Goal: Task Accomplishment & Management: Complete application form

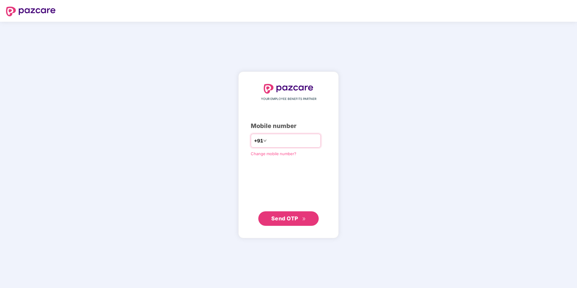
click at [268, 140] on input "number" at bounding box center [293, 141] width 50 height 10
click at [268, 140] on input "**********" at bounding box center [293, 141] width 50 height 10
type input "**********"
click at [288, 214] on button "Send OTP" at bounding box center [288, 218] width 60 height 14
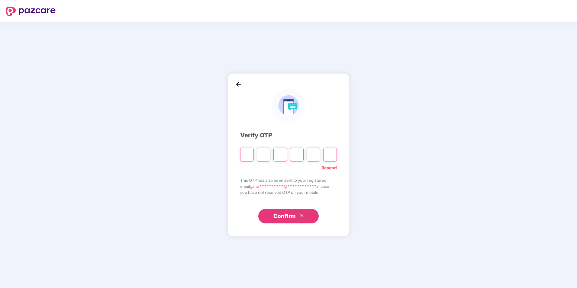
click at [249, 152] on input "Please enter verification code. Digit 1" at bounding box center [247, 155] width 14 height 14
type input "*"
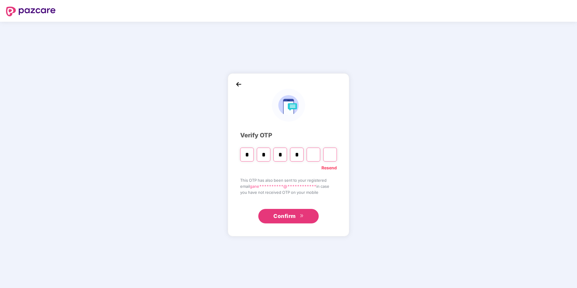
type input "*"
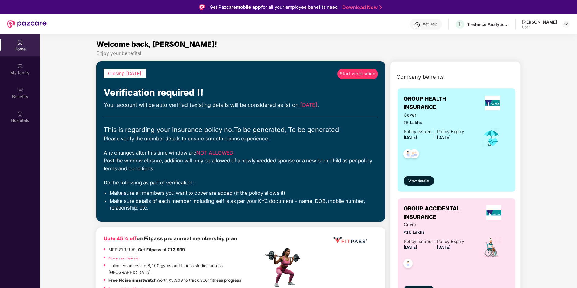
click at [353, 76] on span "Start verification" at bounding box center [357, 74] width 35 height 7
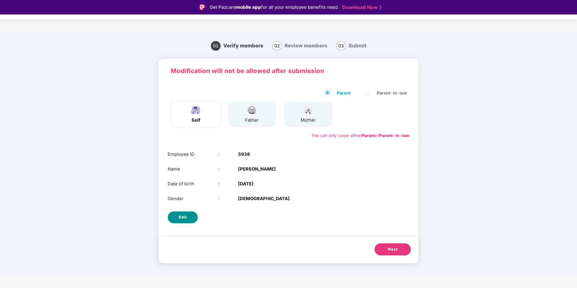
click at [194, 218] on button "Edit" at bounding box center [183, 217] width 30 height 12
select select "****"
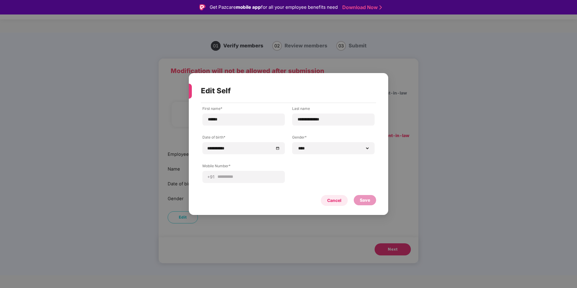
click at [333, 201] on div "Cancel" at bounding box center [334, 200] width 14 height 7
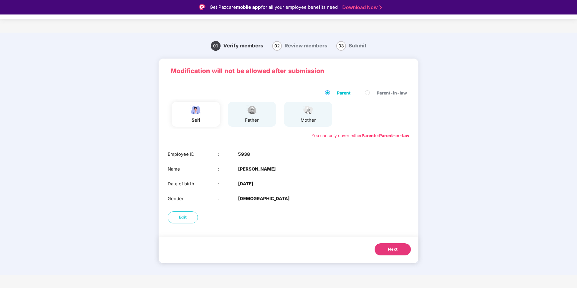
click at [384, 246] on button "Next" at bounding box center [392, 249] width 36 height 12
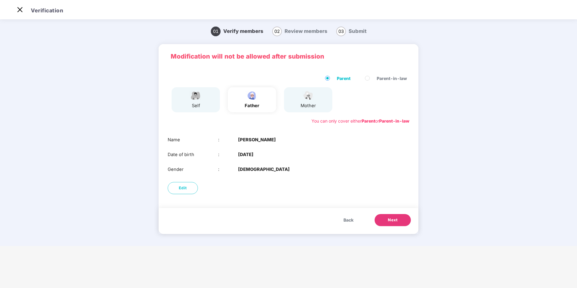
click at [392, 215] on button "Next" at bounding box center [392, 220] width 36 height 12
click at [390, 220] on span "Next" at bounding box center [393, 220] width 10 height 6
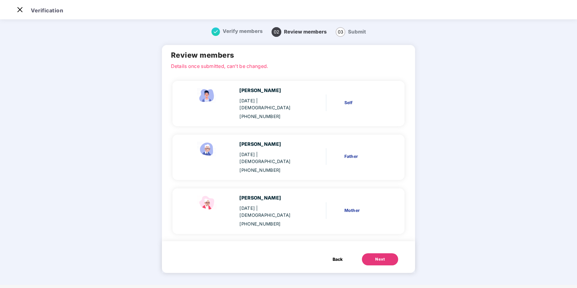
click at [215, 34] on img at bounding box center [215, 31] width 8 height 8
click at [246, 67] on p "Details once submitted, can’t be changed." at bounding box center [288, 65] width 235 height 5
click at [382, 253] on button "Next" at bounding box center [380, 259] width 36 height 12
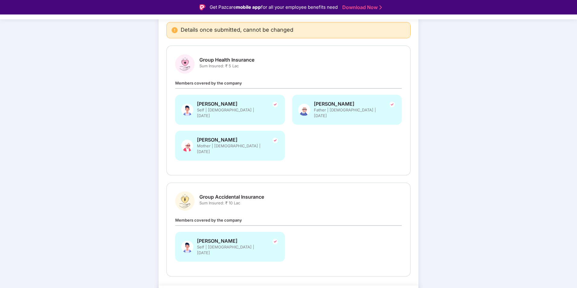
scroll to position [60, 0]
click at [308, 132] on div "[PERSON_NAME] Self | [DEMOGRAPHIC_DATA] | [DATE] [PERSON_NAME] Father | [DEMOGR…" at bounding box center [289, 130] width 234 height 72
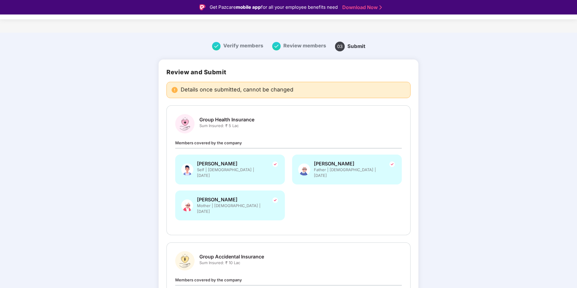
click at [222, 44] on div "Verify members" at bounding box center [237, 46] width 51 height 9
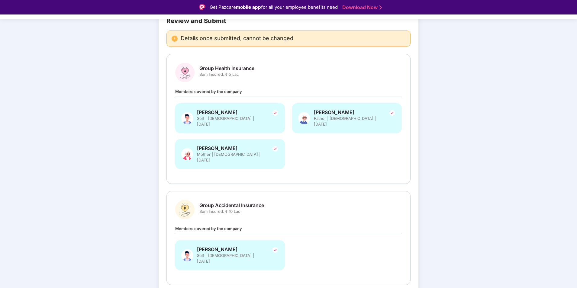
scroll to position [65, 0]
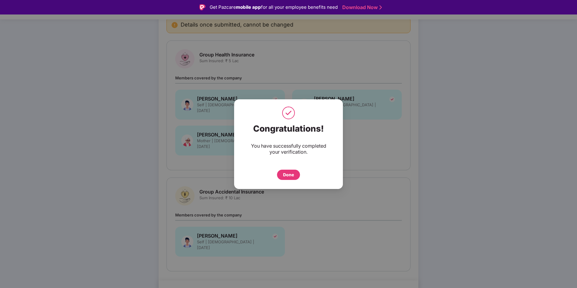
click at [287, 172] on div "Done" at bounding box center [288, 175] width 11 height 7
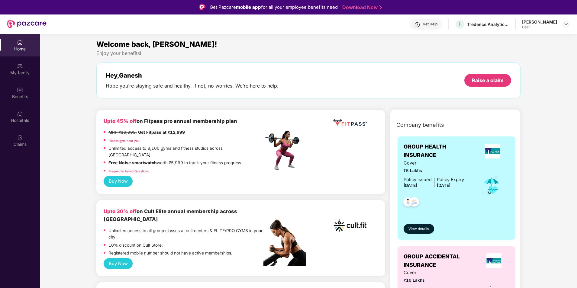
click at [23, 68] on img at bounding box center [20, 66] width 6 height 6
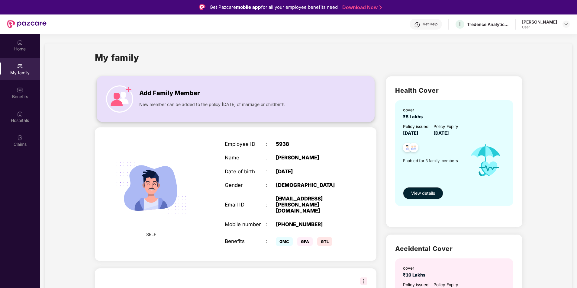
click at [152, 91] on span "Add Family Member" at bounding box center [169, 92] width 60 height 9
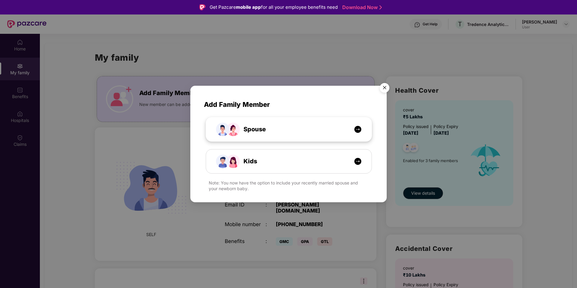
click at [290, 133] on div "Spouse" at bounding box center [292, 129] width 124 height 9
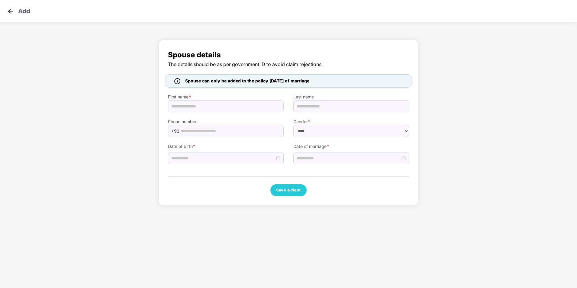
select select "******"
click at [207, 106] on input "text" at bounding box center [226, 106] width 116 height 12
type input "*********"
click at [134, 118] on div "Spouse details The details should be as per government ID to avoid claim reject…" at bounding box center [288, 124] width 577 height 175
click at [333, 104] on input "text" at bounding box center [351, 106] width 116 height 12
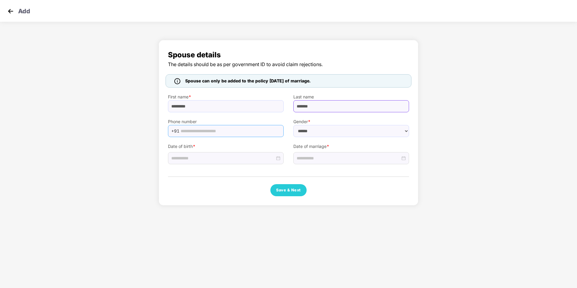
type input "*******"
click at [232, 132] on input "text" at bounding box center [230, 131] width 99 height 9
click at [324, 133] on select "****** **** ******" at bounding box center [351, 131] width 116 height 12
click at [293, 125] on select "****** **** ******" at bounding box center [351, 131] width 116 height 12
click at [258, 130] on input "text" at bounding box center [230, 131] width 99 height 9
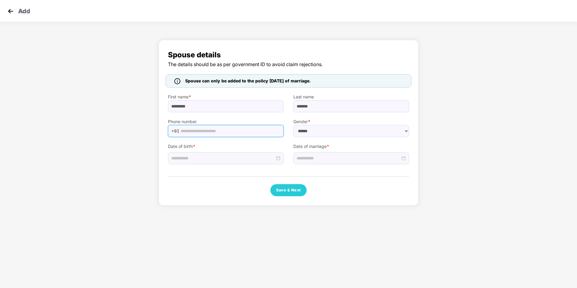
click at [258, 130] on input "text" at bounding box center [230, 131] width 99 height 9
type input "**********"
click at [278, 159] on div at bounding box center [225, 158] width 109 height 7
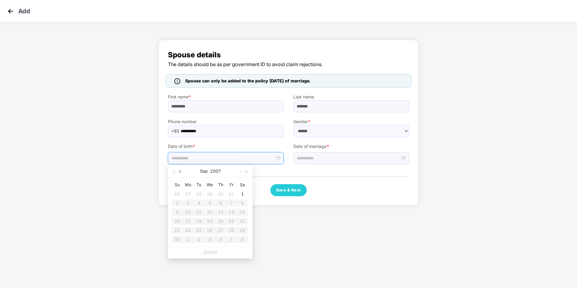
click at [181, 171] on span "button" at bounding box center [180, 171] width 3 height 3
click at [180, 172] on span "button" at bounding box center [180, 171] width 3 height 3
click at [239, 172] on span "button" at bounding box center [239, 171] width 3 height 3
click at [213, 222] on div "25" at bounding box center [209, 221] width 7 height 7
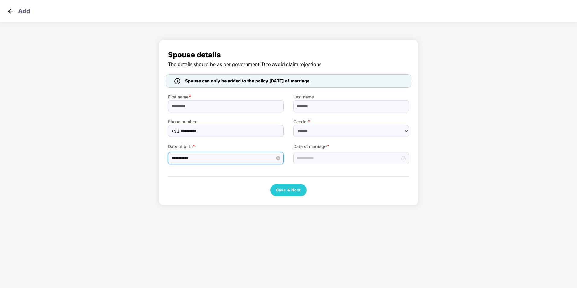
click at [224, 159] on input "**********" at bounding box center [223, 158] width 104 height 7
click at [217, 169] on button "2007" at bounding box center [218, 171] width 11 height 12
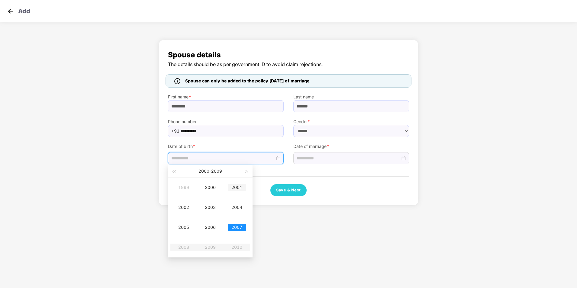
click at [234, 190] on div "2001" at bounding box center [237, 187] width 18 height 7
type input "**********"
click at [164, 161] on div "**********" at bounding box center [225, 150] width 125 height 27
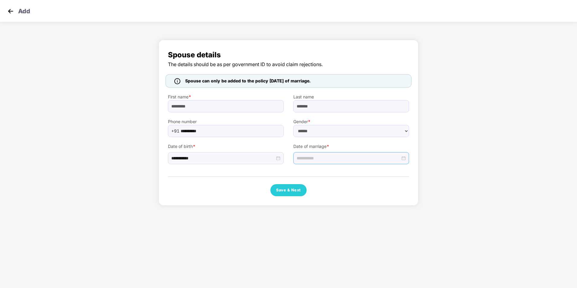
click at [405, 158] on div at bounding box center [351, 158] width 109 height 7
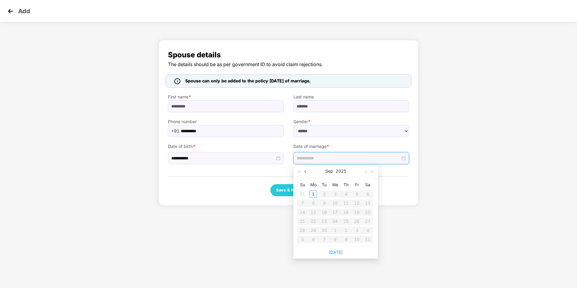
click at [303, 171] on button "button" at bounding box center [305, 171] width 7 height 12
click at [305, 171] on span "button" at bounding box center [305, 171] width 3 height 3
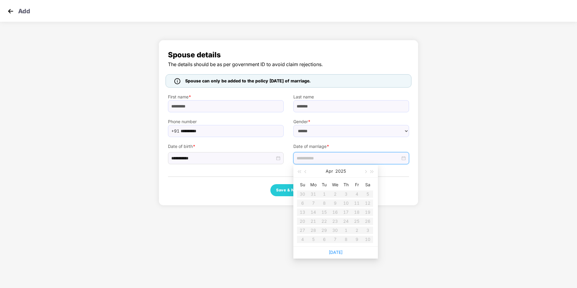
click at [314, 222] on table "Su Mo Tu We Th Fr Sa 30 31 1 2 3 4 5 6 7 8 9 10 11 12 13 14 15 16 17 18 19 20 2…" at bounding box center [335, 212] width 76 height 64
click at [333, 205] on table "Su Mo Tu We Th Fr Sa 30 31 1 2 3 4 5 6 7 8 9 10 11 12 13 14 15 16 17 18 19 20 2…" at bounding box center [335, 212] width 76 height 64
drag, startPoint x: 337, startPoint y: 193, endPoint x: 336, endPoint y: 197, distance: 4.6
click at [337, 194] on table "Su Mo Tu We Th Fr Sa 30 31 1 2 3 4 5 6 7 8 9 10 11 12 13 14 15 16 17 18 19 20 2…" at bounding box center [335, 212] width 76 height 64
click at [365, 173] on span "button" at bounding box center [365, 171] width 3 height 3
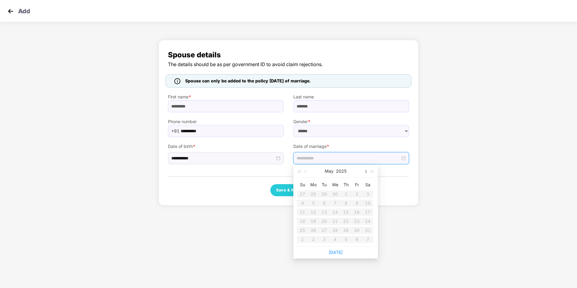
click at [365, 173] on span "button" at bounding box center [365, 171] width 3 height 3
click at [307, 172] on button "button" at bounding box center [305, 171] width 7 height 12
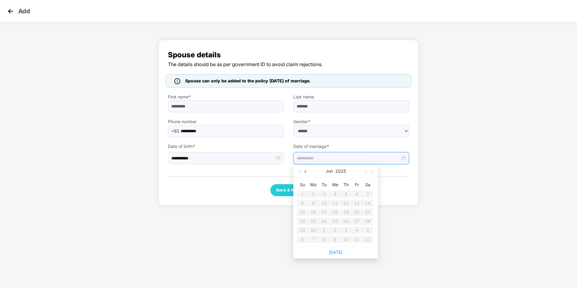
click at [307, 172] on button "button" at bounding box center [305, 171] width 7 height 12
click at [327, 214] on table "Su Mo Tu We Th Fr Sa 30 31 1 2 3 4 5 6 7 8 9 10 11 12 13 14 15 16 17 18 19 20 2…" at bounding box center [335, 212] width 76 height 64
drag, startPoint x: 325, startPoint y: 222, endPoint x: 311, endPoint y: 221, distance: 14.5
click at [325, 222] on table "Su Mo Tu We Th Fr Sa 30 31 1 2 3 4 5 6 7 8 9 10 11 12 13 14 15 16 17 18 19 20 2…" at bounding box center [335, 212] width 76 height 64
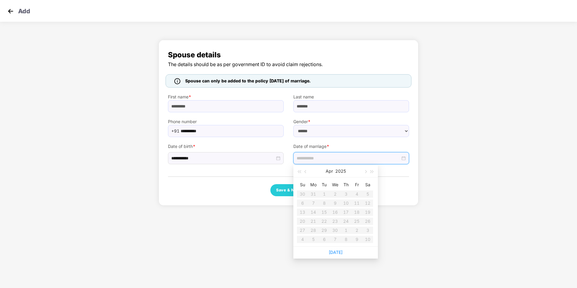
click at [310, 221] on table "Su Mo Tu We Th Fr Sa 30 31 1 2 3 4 5 6 7 8 9 10 11 12 13 14 15 16 17 18 19 20 2…" at bounding box center [335, 212] width 76 height 64
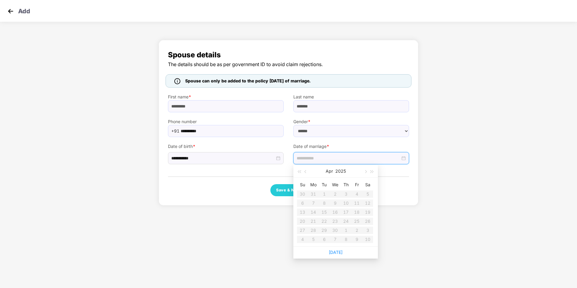
click at [310, 221] on table "Su Mo Tu We Th Fr Sa 30 31 1 2 3 4 5 6 7 8 9 10 11 12 13 14 15 16 17 18 19 20 2…" at bounding box center [335, 212] width 76 height 64
click at [455, 228] on body "**********" at bounding box center [288, 144] width 577 height 288
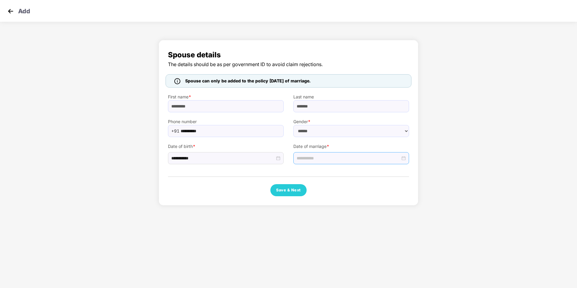
click at [352, 159] on input at bounding box center [349, 158] width 104 height 7
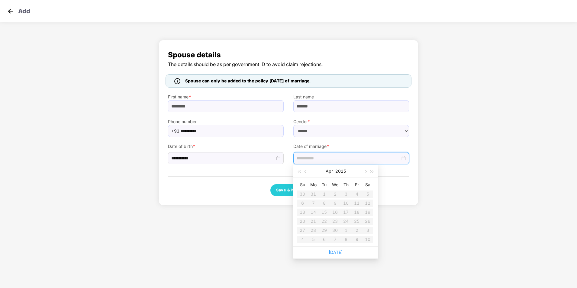
click at [313, 159] on input at bounding box center [349, 158] width 104 height 7
drag, startPoint x: 299, startPoint y: 159, endPoint x: 256, endPoint y: 245, distance: 96.3
click at [299, 159] on input at bounding box center [349, 158] width 104 height 7
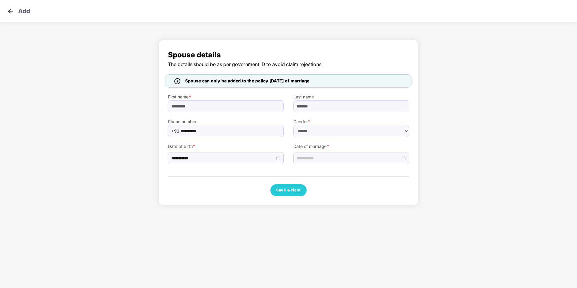
click at [255, 247] on body "**********" at bounding box center [288, 144] width 577 height 288
click at [288, 192] on button "Save & Next" at bounding box center [288, 190] width 36 height 12
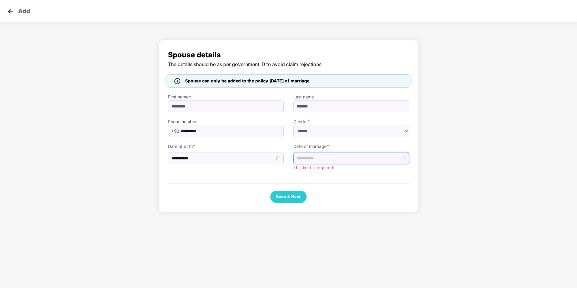
click at [354, 155] on input at bounding box center [349, 158] width 104 height 7
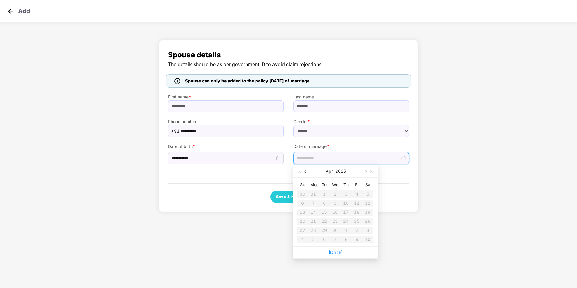
click at [305, 171] on span "button" at bounding box center [305, 171] width 3 height 3
click at [365, 172] on span "button" at bounding box center [365, 171] width 3 height 3
click at [305, 172] on span "button" at bounding box center [305, 171] width 3 height 3
click at [316, 214] on table "Su Mo Tu We Th Fr Sa 30 31 1 2 3 4 5 6 7 8 9 10 11 12 13 14 15 16 17 18 19 20 2…" at bounding box center [335, 212] width 76 height 64
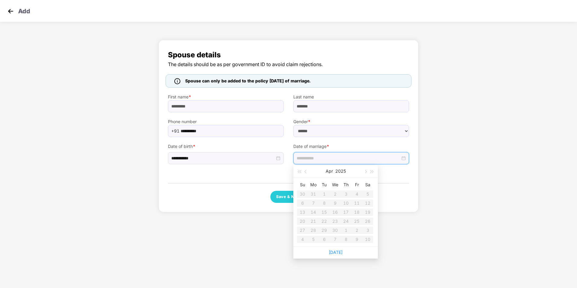
drag, startPoint x: 323, startPoint y: 221, endPoint x: 315, endPoint y: 220, distance: 7.9
click at [321, 221] on table "Su Mo Tu We Th Fr Sa 30 31 1 2 3 4 5 6 7 8 9 10 11 12 13 14 15 16 17 18 19 20 2…" at bounding box center [335, 212] width 76 height 64
click at [315, 220] on table "Su Mo Tu We Th Fr Sa 30 31 1 2 3 4 5 6 7 8 9 10 11 12 13 14 15 16 17 18 19 20 2…" at bounding box center [335, 212] width 76 height 64
click at [315, 230] on table "Su Mo Tu We Th Fr Sa 30 31 1 2 3 4 5 6 7 8 9 10 11 12 13 14 15 16 17 18 19 20 2…" at bounding box center [335, 212] width 76 height 64
click at [319, 258] on div "Today" at bounding box center [335, 252] width 85 height 12
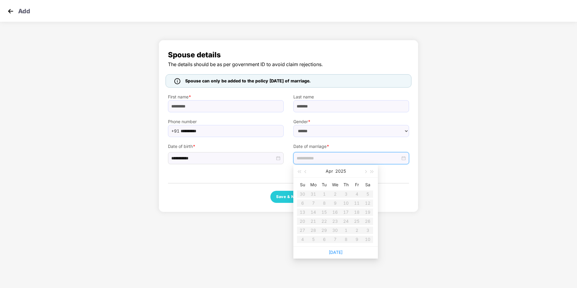
click at [286, 261] on body "**********" at bounding box center [288, 144] width 577 height 288
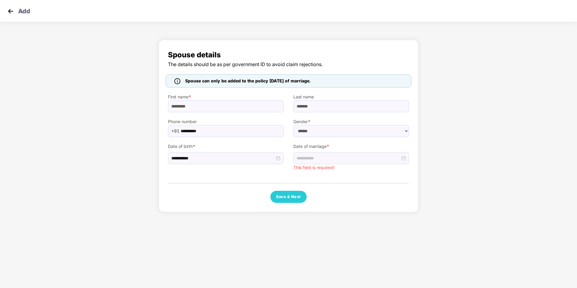
click at [280, 238] on body "**********" at bounding box center [288, 144] width 577 height 288
click at [292, 200] on button "Save & Next" at bounding box center [288, 197] width 36 height 12
click at [17, 12] on div "Add" at bounding box center [288, 11] width 577 height 22
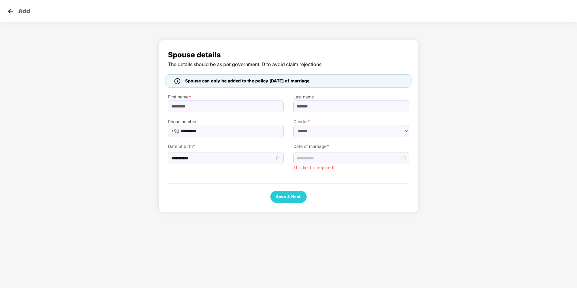
click at [14, 12] on img at bounding box center [10, 11] width 9 height 9
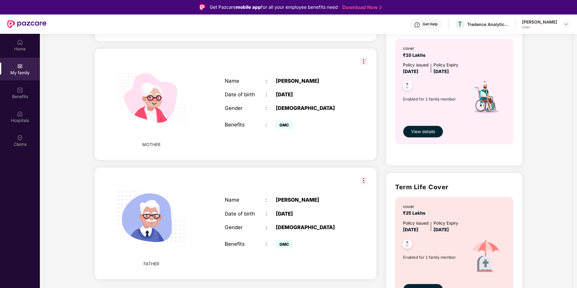
scroll to position [186, 0]
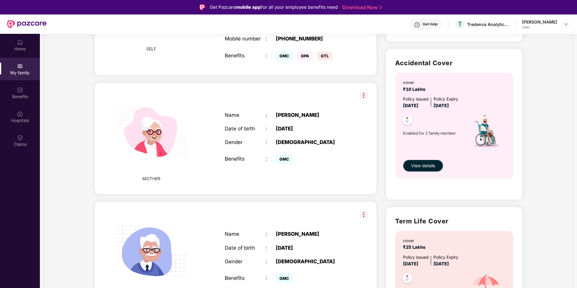
click at [425, 168] on span "View details" at bounding box center [423, 165] width 24 height 7
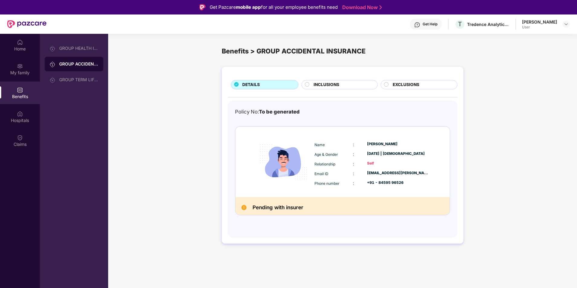
click at [308, 83] on circle at bounding box center [307, 84] width 4 height 4
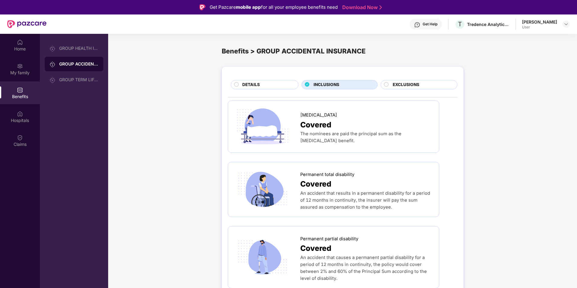
click at [384, 86] on circle at bounding box center [386, 84] width 4 height 4
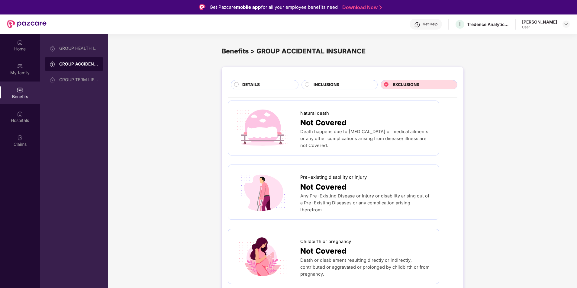
click at [233, 83] on div "DETAILS" at bounding box center [265, 84] width 68 height 9
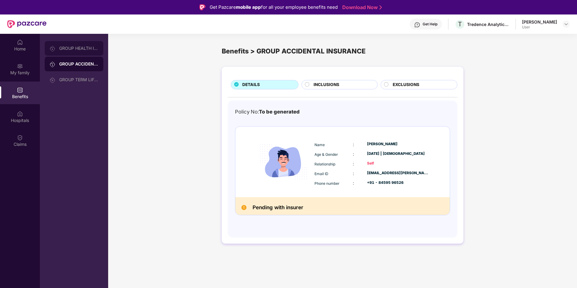
click at [82, 47] on div "GROUP HEALTH INSURANCE" at bounding box center [78, 48] width 39 height 5
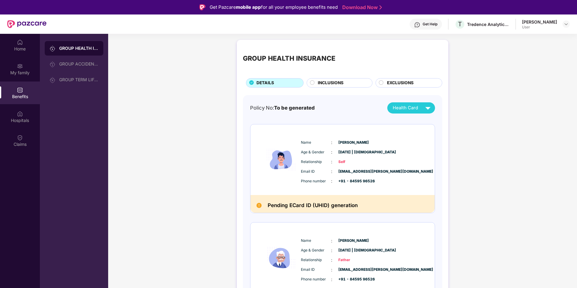
click at [436, 106] on div "Policy No: To be generated Health Card Name : Ganesh Sanjay Surwase Age & Gende…" at bounding box center [342, 263] width 199 height 337
click at [425, 111] on img at bounding box center [427, 108] width 11 height 11
click at [422, 121] on div "[PERSON_NAME]" at bounding box center [404, 121] width 40 height 7
click at [431, 110] on img at bounding box center [427, 108] width 11 height 11
click at [424, 134] on img at bounding box center [422, 134] width 5 height 5
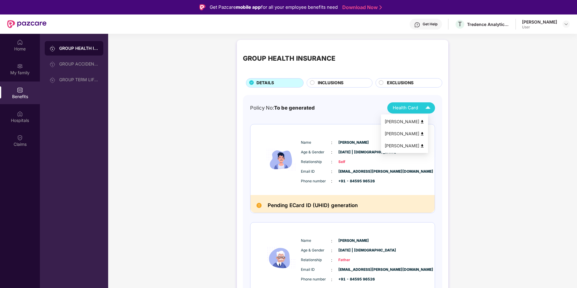
click at [423, 106] on img at bounding box center [427, 108] width 11 height 11
click at [424, 146] on img at bounding box center [422, 146] width 5 height 5
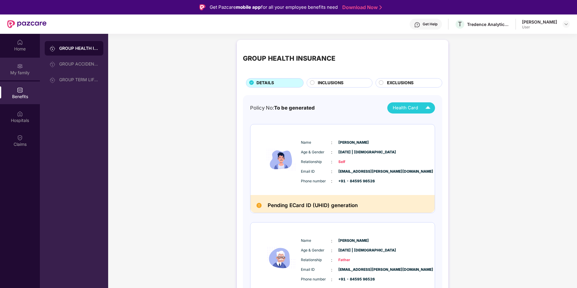
click at [31, 73] on div "My family" at bounding box center [20, 73] width 40 height 6
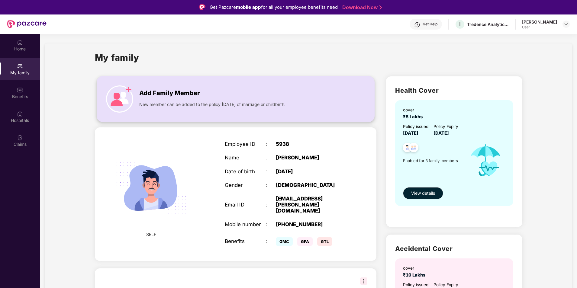
click at [162, 85] on div "Add Family Member New member can be added to the policy within 30 days of marri…" at bounding box center [235, 98] width 277 height 33
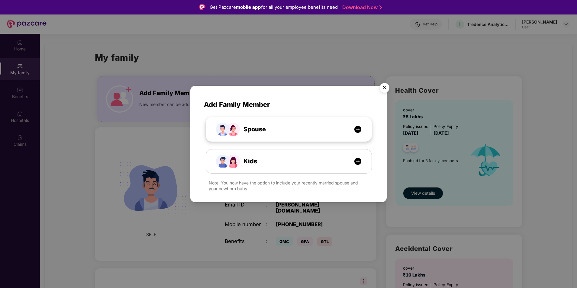
click at [284, 124] on div "Spouse" at bounding box center [288, 129] width 165 height 24
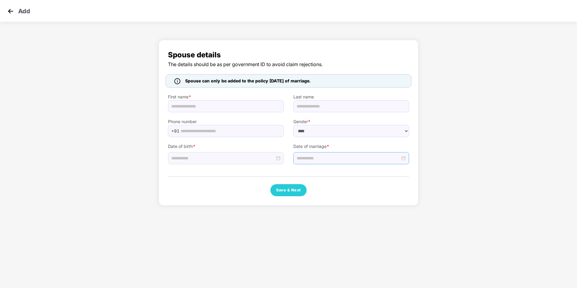
click at [322, 159] on input at bounding box center [349, 158] width 104 height 7
select select "******"
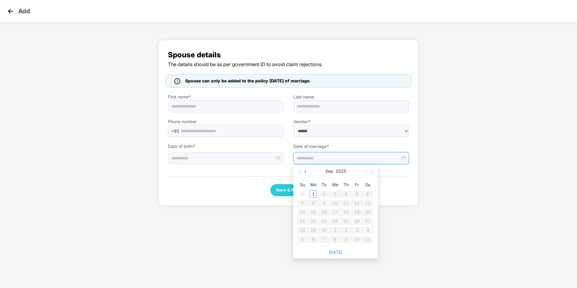
click at [305, 172] on span "button" at bounding box center [305, 171] width 3 height 3
click at [364, 173] on button "button" at bounding box center [365, 171] width 7 height 12
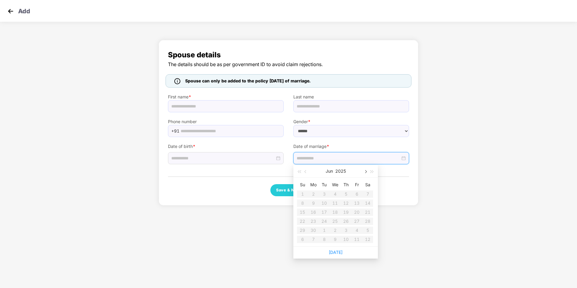
click at [364, 173] on button "button" at bounding box center [365, 171] width 7 height 12
click at [313, 223] on table "Su Mo Tu We Th Fr Sa 29 30 1 2 3 4 5 6 7 8 9 10 11 12 13 14 15 16 17 18 19 20 2…" at bounding box center [335, 212] width 76 height 64
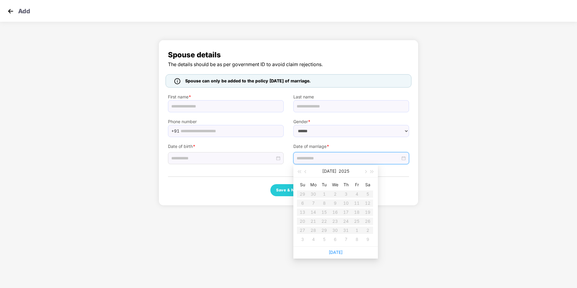
click at [313, 223] on table "Su Mo Tu We Th Fr Sa 29 30 1 2 3 4 5 6 7 8 9 10 11 12 13 14 15 16 17 18 19 20 2…" at bounding box center [335, 212] width 76 height 64
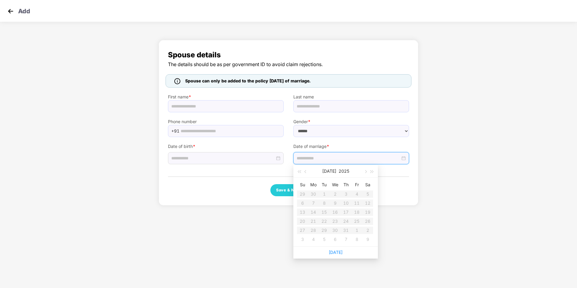
click at [313, 223] on table "Su Mo Tu We Th Fr Sa 29 30 1 2 3 4 5 6 7 8 9 10 11 12 13 14 15 16 17 18 19 20 2…" at bounding box center [335, 212] width 76 height 64
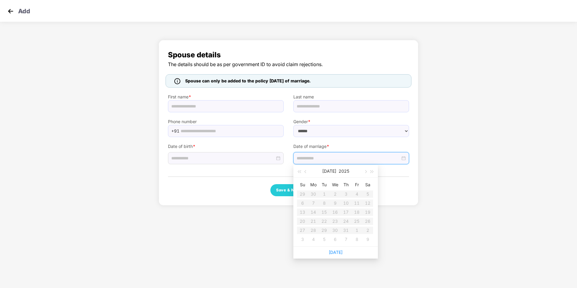
click at [313, 223] on table "Su Mo Tu We Th Fr Sa 29 30 1 2 3 4 5 6 7 8 9 10 11 12 13 14 15 16 17 18 19 20 2…" at bounding box center [335, 212] width 76 height 64
click at [366, 172] on span "button" at bounding box center [365, 171] width 3 height 3
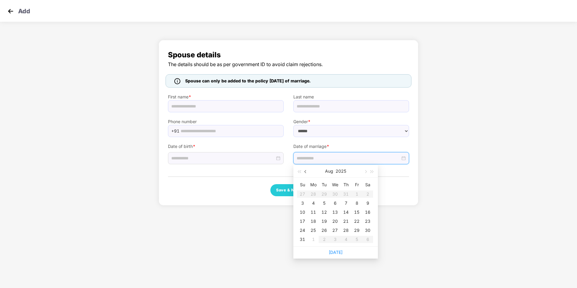
click at [306, 172] on span "button" at bounding box center [305, 171] width 3 height 3
click at [362, 173] on button "button" at bounding box center [365, 171] width 7 height 12
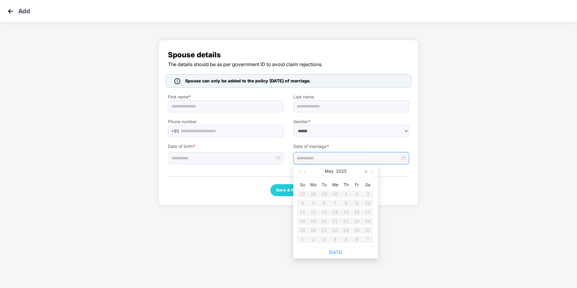
click at [364, 172] on span "button" at bounding box center [365, 171] width 3 height 3
click at [402, 219] on body "Add Spouse details The details should be as per government ID to avoid claim re…" at bounding box center [288, 144] width 577 height 288
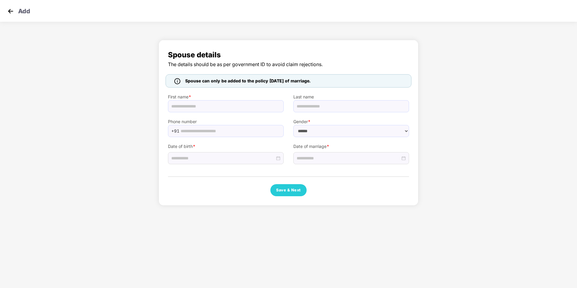
click at [13, 14] on img at bounding box center [10, 11] width 9 height 9
